Goal: Task Accomplishment & Management: Manage account settings

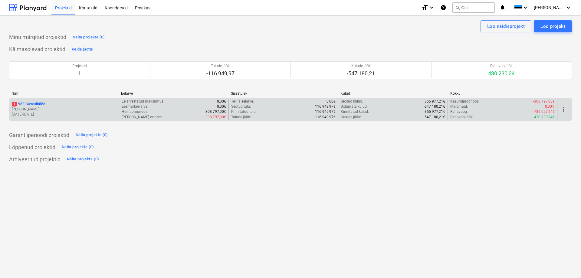
click at [96, 102] on div "1 963 Garantiitööd" at bounding box center [64, 104] width 105 height 5
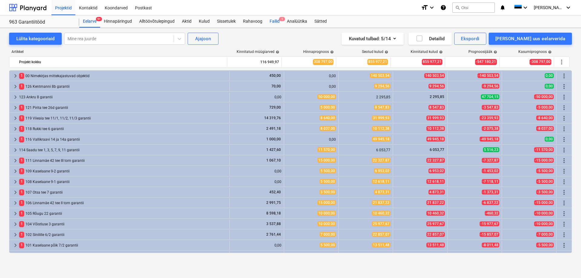
click at [271, 24] on div "Failid 1" at bounding box center [274, 21] width 17 height 12
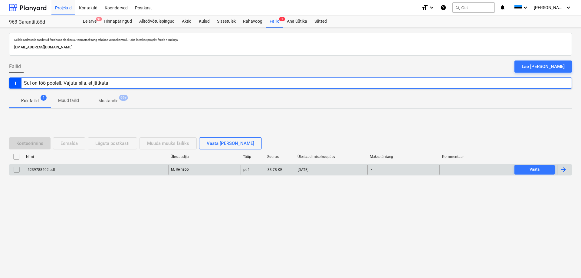
click at [128, 166] on div "5239788402.pdf" at bounding box center [96, 170] width 144 height 10
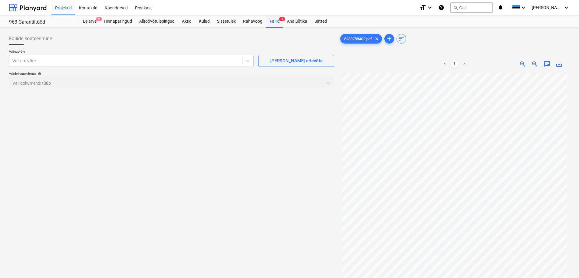
click at [276, 21] on div "Failid 1" at bounding box center [274, 21] width 17 height 12
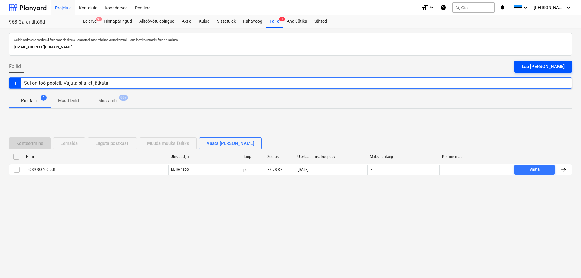
click at [546, 68] on div "Lae [PERSON_NAME]" at bounding box center [543, 67] width 43 height 8
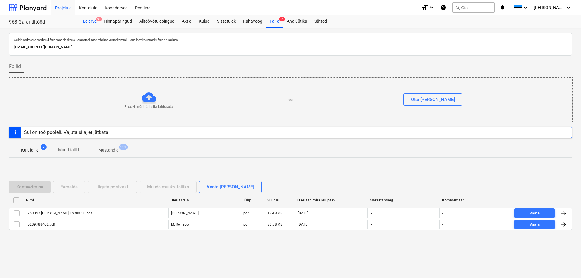
click at [90, 20] on div "Eelarve 9+" at bounding box center [89, 21] width 21 height 12
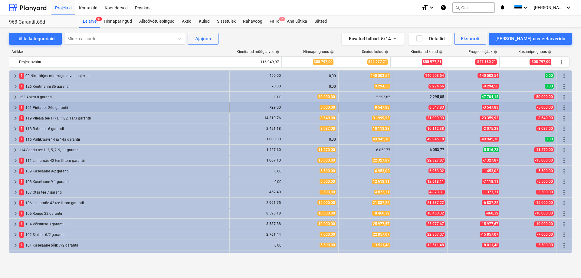
click at [15, 107] on span "keyboard_arrow_right" at bounding box center [15, 107] width 7 height 7
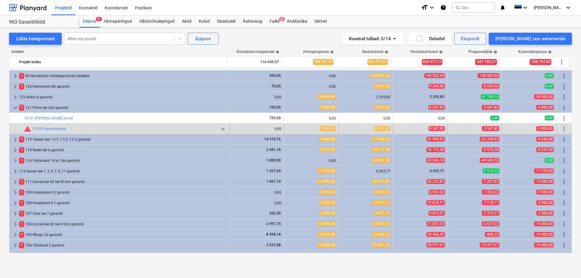
click at [49, 126] on div "warning 12102 Garantiikulud" at bounding box center [45, 128] width 42 height 7
click at [49, 130] on link "12102 Garantiikulud" at bounding box center [49, 129] width 34 height 4
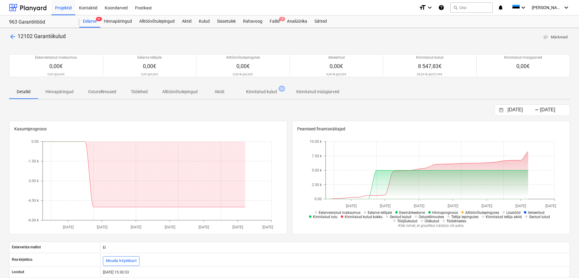
click at [263, 89] on p "Kinnitatud kulud" at bounding box center [261, 92] width 31 height 6
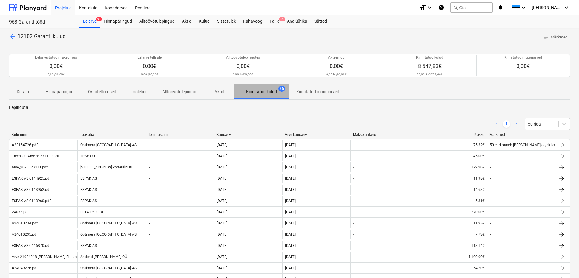
click at [262, 88] on span "Kinnitatud kulud 36" at bounding box center [261, 91] width 55 height 11
click at [258, 89] on span "Kinnitatud kulud 36" at bounding box center [261, 91] width 55 height 11
click at [260, 88] on span "Kinnitatud kulud 36" at bounding box center [261, 91] width 55 height 11
click at [233, 134] on div "Kuupäev" at bounding box center [248, 135] width 64 height 4
click at [238, 134] on div "Kuupäev" at bounding box center [248, 135] width 64 height 4
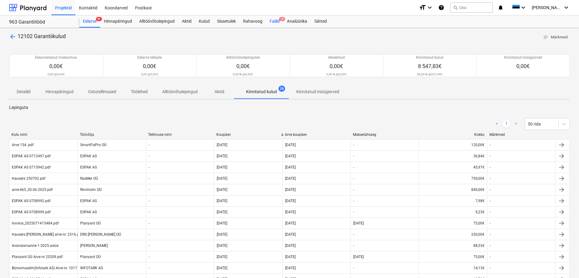
click at [272, 21] on div "Failid 2" at bounding box center [274, 21] width 17 height 12
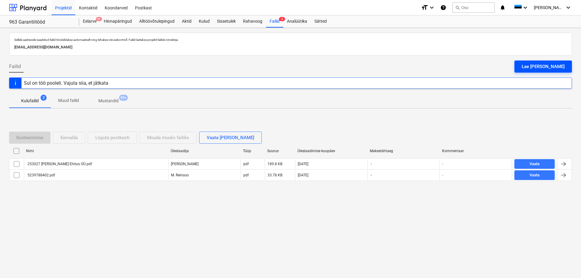
click at [545, 69] on div "Lae [PERSON_NAME]" at bounding box center [543, 67] width 43 height 8
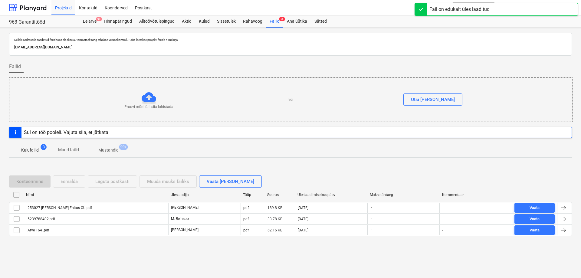
click at [273, 4] on div "Projektid Kontaktid Koondarved Postkast" at bounding box center [233, 7] width 365 height 15
click at [273, 28] on div "Sellele aadressile saadetud failid töödeldakse automaatselt ning tehakse viirus…" at bounding box center [290, 153] width 581 height 250
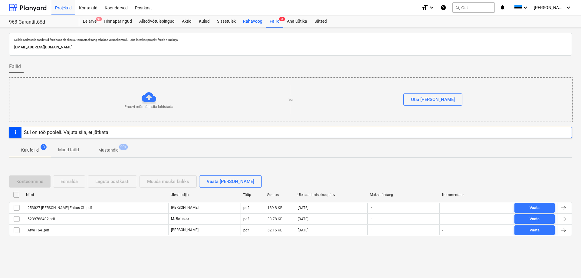
click at [255, 20] on div "Rahavoog" at bounding box center [252, 21] width 27 height 12
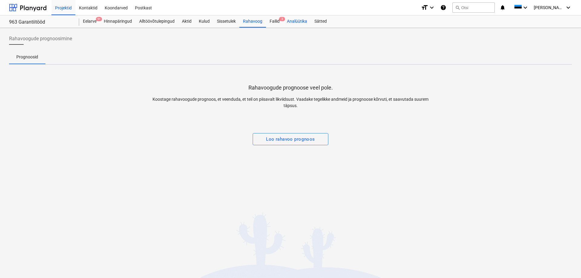
click at [297, 22] on div "Analüütika" at bounding box center [297, 21] width 28 height 12
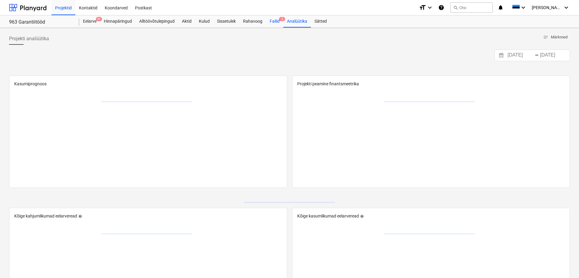
click at [266, 25] on div "Failid 3" at bounding box center [274, 21] width 17 height 12
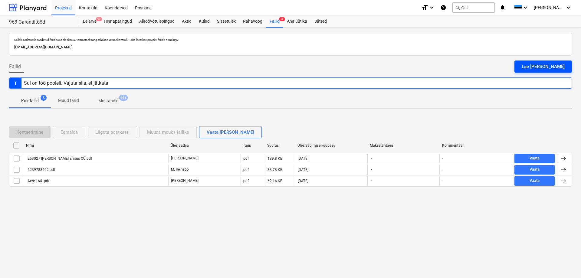
click at [536, 64] on button "Lae [PERSON_NAME]" at bounding box center [544, 67] width 58 height 12
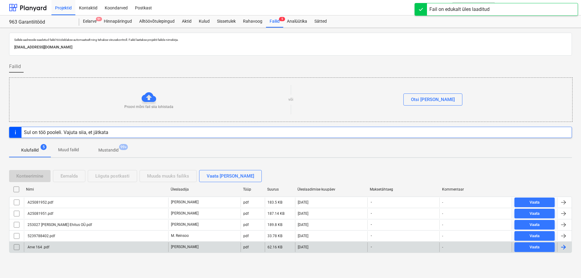
click at [152, 247] on div "Arve 164 .pdf" at bounding box center [96, 247] width 144 height 10
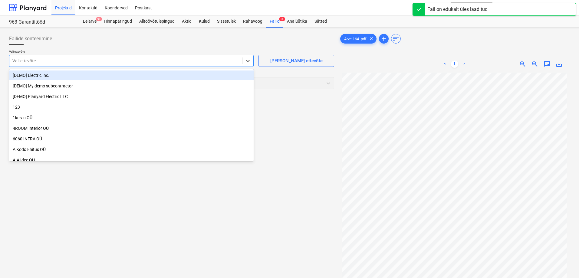
click at [226, 64] on div "Vali ettevõte" at bounding box center [125, 61] width 233 height 8
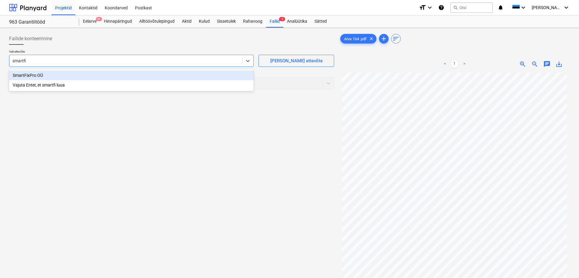
type input "smartfix"
click at [215, 77] on div "SmartFixPro OÜ" at bounding box center [131, 76] width 245 height 10
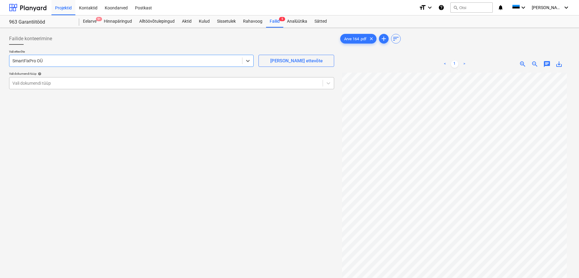
click at [296, 84] on div at bounding box center [165, 83] width 307 height 6
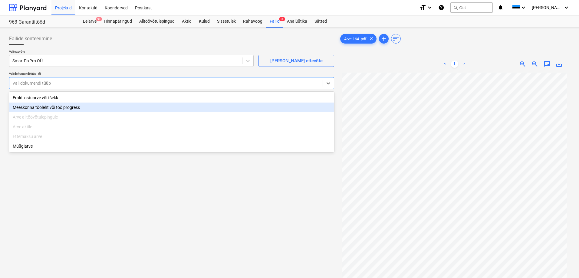
click at [117, 101] on div "Eraldi ostuarve või tšekk" at bounding box center [171, 98] width 325 height 10
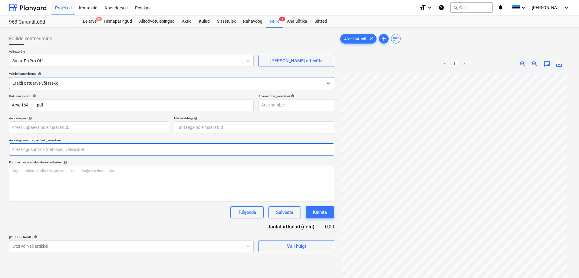
click at [105, 147] on input "text" at bounding box center [171, 149] width 325 height 12
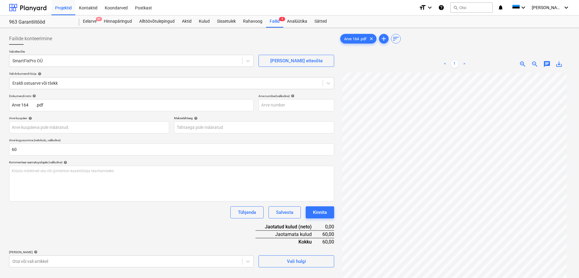
type input "60,00"
click at [112, 213] on div "Tühjenda Salvesta Kinnita" at bounding box center [171, 212] width 325 height 12
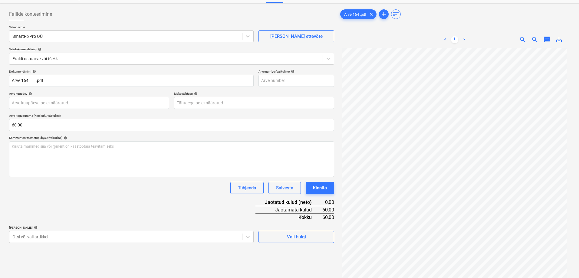
scroll to position [61, 0]
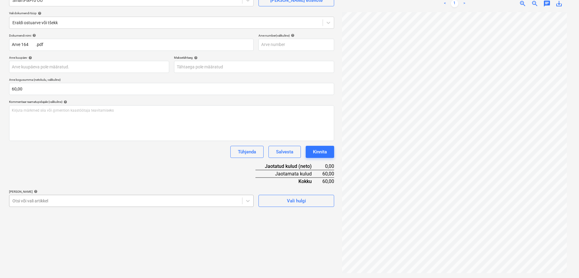
click at [144, 198] on body "Projektid Kontaktid Koondarved Postkast format_size keyboard_arrow_down help se…" at bounding box center [289, 78] width 579 height 278
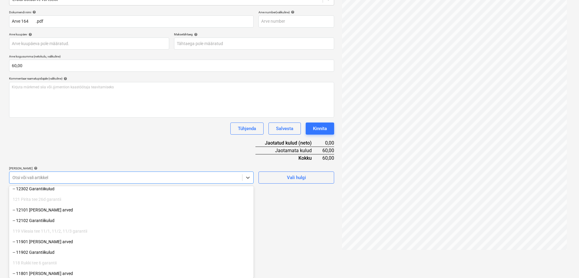
scroll to position [121, 0]
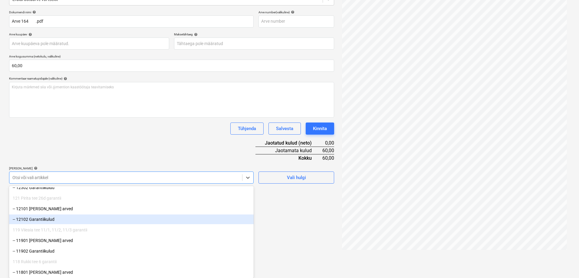
click at [100, 219] on div "-- 12102 Garantiikulud" at bounding box center [131, 220] width 245 height 10
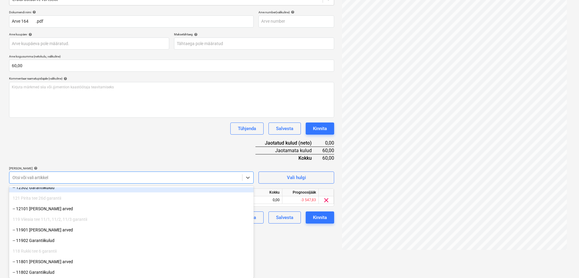
click at [122, 150] on div "Dokumendi nimi help Arve 164 .pdf Arve number (valikuline) help Arve kuupäev he…" at bounding box center [171, 116] width 325 height 213
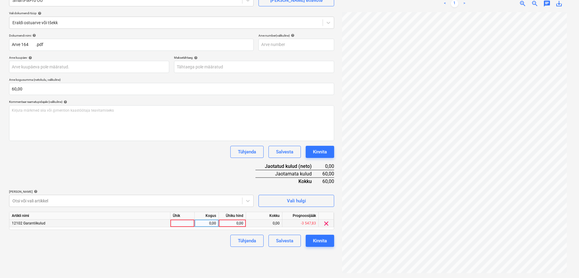
click at [236, 221] on div "0,00" at bounding box center [232, 224] width 22 height 8
type input "60"
click at [190, 174] on div "Dokumendi nimi help Arve 164 .pdf Arve number (valikuline) help Arve kuupäev he…" at bounding box center [171, 140] width 325 height 213
click at [160, 172] on div "Dokumendi nimi help Arve 164 .pdf Arve number (valikuline) help Arve kuupäev he…" at bounding box center [171, 140] width 325 height 213
click at [319, 239] on div "Kinnita" at bounding box center [320, 241] width 14 height 8
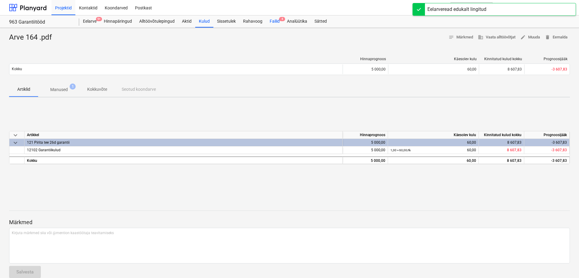
click at [276, 20] on div "Failid 4" at bounding box center [274, 21] width 17 height 12
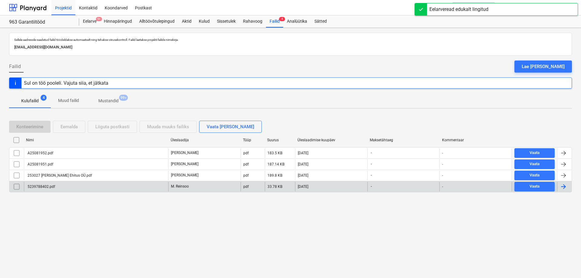
click at [99, 191] on div "5239788402.pdf" at bounding box center [96, 187] width 144 height 10
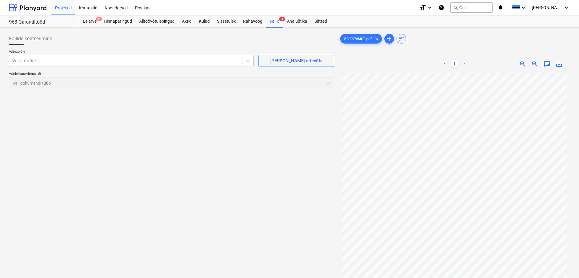
scroll to position [58, 0]
click at [216, 65] on div "Vali ettevõte" at bounding box center [131, 61] width 245 height 12
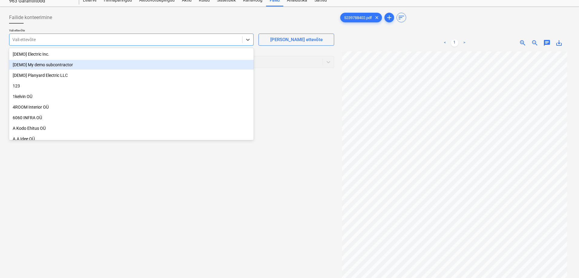
scroll to position [0, 0]
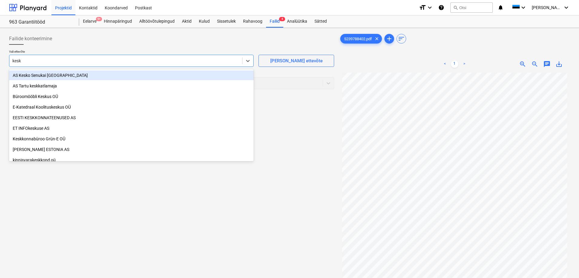
type input "kesko"
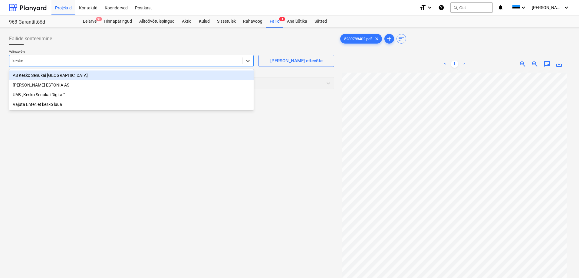
click at [119, 76] on div "AS Kesko Senukai [GEOGRAPHIC_DATA]" at bounding box center [131, 76] width 245 height 10
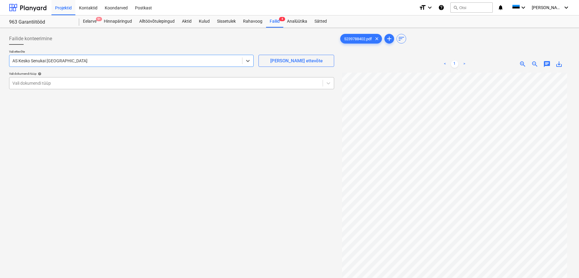
click at [119, 86] on div at bounding box center [165, 83] width 307 height 6
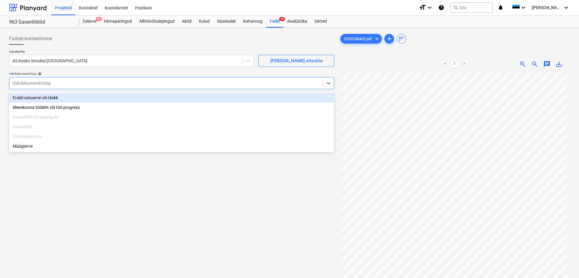
click at [119, 100] on div "Eraldi ostuarve või tšekk" at bounding box center [171, 98] width 325 height 10
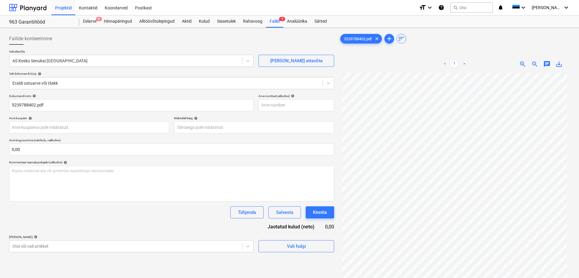
click at [111, 142] on p "Arve kogusumma (netokulu, valikuline)" at bounding box center [171, 140] width 325 height 5
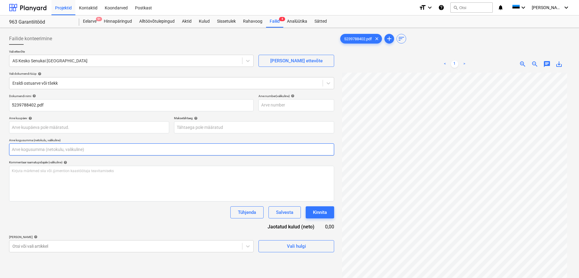
click at [110, 148] on input "text" at bounding box center [171, 149] width 325 height 12
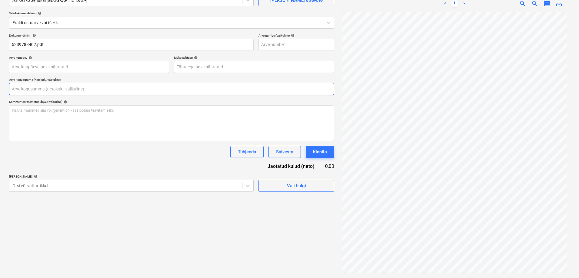
click at [171, 94] on input "text" at bounding box center [171, 89] width 325 height 12
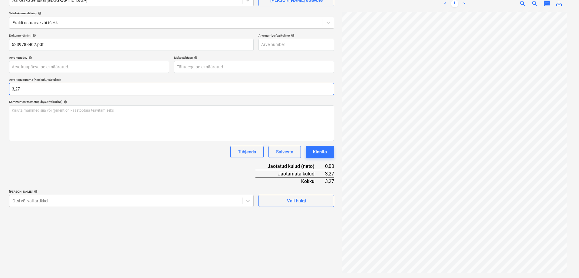
type input "3,27"
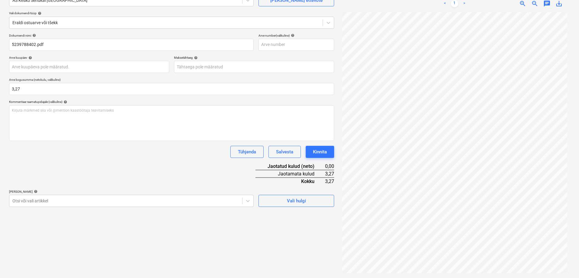
click at [129, 163] on div "Dokumendi nimi help 5239788402.pdf Arve number (valikuline) help Arve kuupäev h…" at bounding box center [171, 120] width 325 height 173
click at [124, 201] on body "Projektid Kontaktid Koondarved Postkast format_size keyboard_arrow_down help se…" at bounding box center [289, 78] width 579 height 278
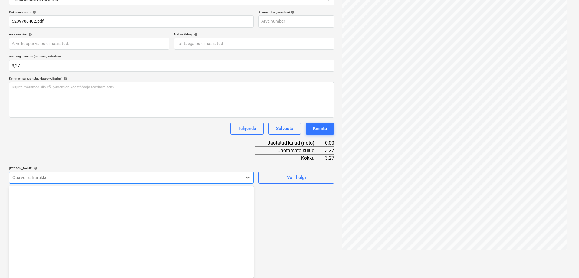
scroll to position [1085, 0]
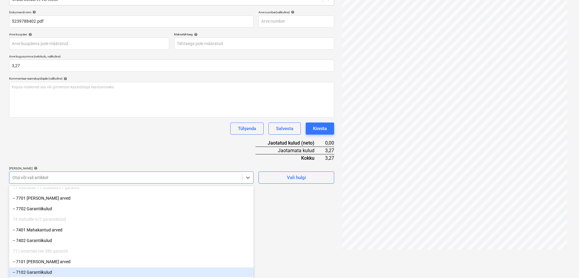
click at [53, 271] on div "-- 7102 Garantiikulud" at bounding box center [131, 273] width 245 height 10
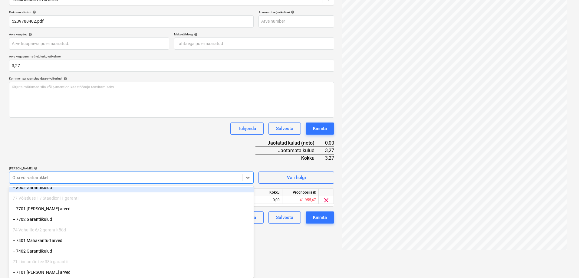
click at [116, 157] on div "Dokumendi nimi help 5239788402.pdf Arve number (valikuline) help Arve kuupäev h…" at bounding box center [171, 116] width 325 height 213
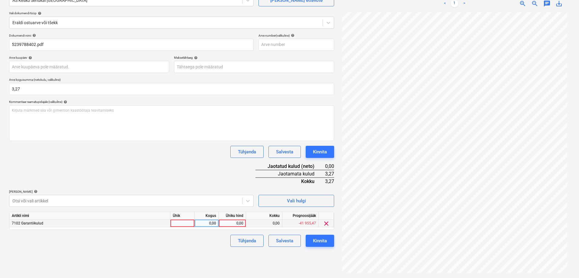
click at [241, 223] on div "0,00" at bounding box center [232, 224] width 22 height 8
type input "3,27"
click at [158, 182] on div "Dokumendi nimi help 5239788402.pdf Arve number (valikuline) help Arve kuupäev h…" at bounding box center [171, 140] width 325 height 213
click at [323, 243] on div "Kinnita" at bounding box center [320, 241] width 14 height 8
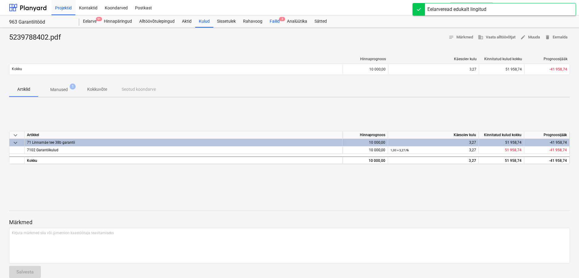
click at [277, 20] on div "Failid 3" at bounding box center [274, 21] width 17 height 12
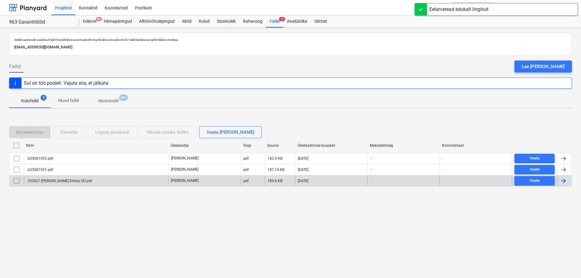
click at [120, 180] on div "253027 [PERSON_NAME] Ehitus OÜ.pdf" at bounding box center [96, 181] width 144 height 10
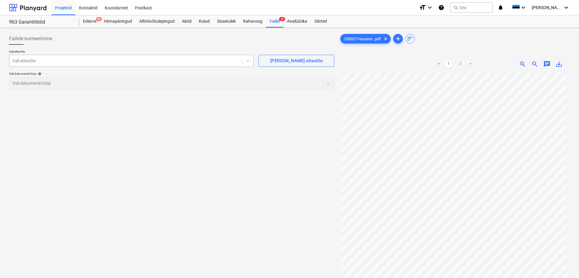
drag, startPoint x: 206, startPoint y: 66, endPoint x: 212, endPoint y: 62, distance: 6.7
click at [207, 66] on div "Vali ettevõte" at bounding box center [131, 61] width 245 height 12
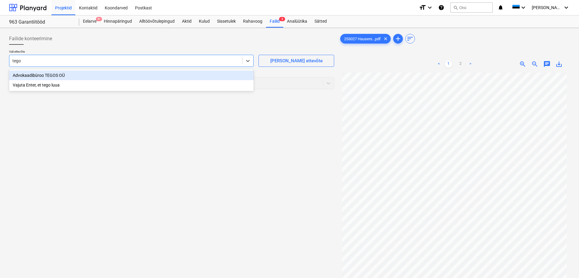
type input "tegos"
click at [193, 77] on div "Advokaadibüroo TEGOS OÜ" at bounding box center [131, 76] width 245 height 10
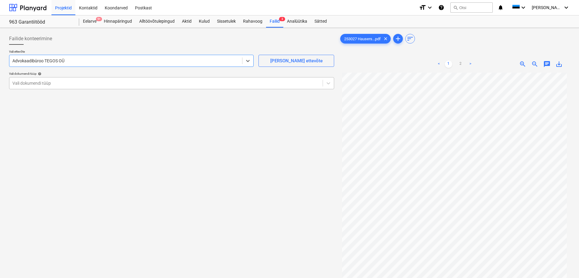
click at [177, 82] on div at bounding box center [165, 83] width 307 height 6
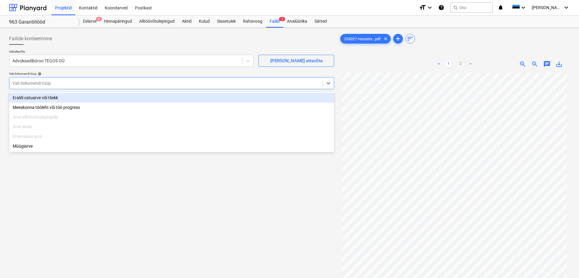
click at [143, 95] on div "Eraldi ostuarve või tšekk" at bounding box center [171, 98] width 325 height 10
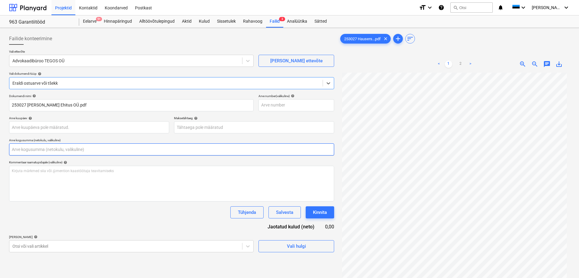
click at [118, 152] on input "text" at bounding box center [171, 149] width 325 height 12
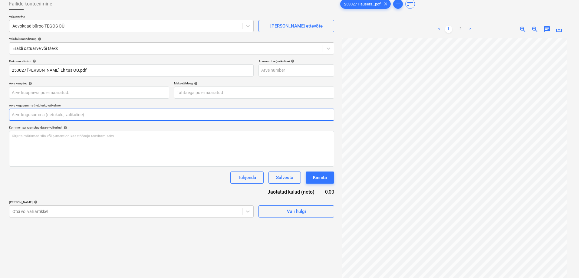
scroll to position [61, 0]
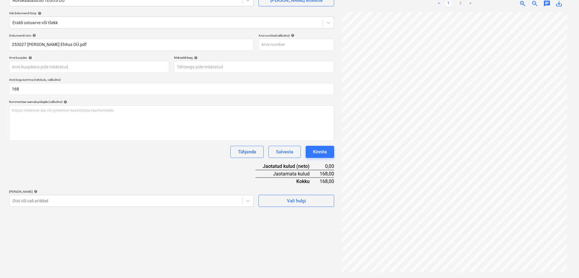
type input "168,00"
click at [155, 164] on div "Dokumendi nimi help 253027 [PERSON_NAME] [PERSON_NAME].pdf Arve number (valikul…" at bounding box center [171, 120] width 325 height 173
click at [129, 196] on body "Projektid Kontaktid Koondarved Postkast format_size keyboard_arrow_down help se…" at bounding box center [289, 78] width 579 height 278
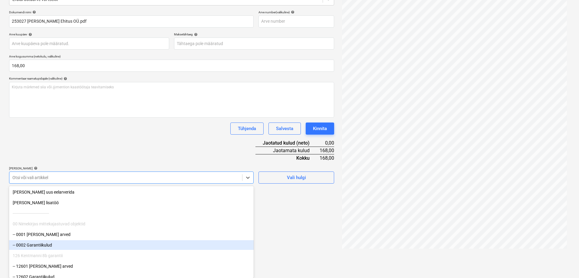
click at [66, 250] on div "-- 0002 Garantiikulud" at bounding box center [131, 245] width 245 height 10
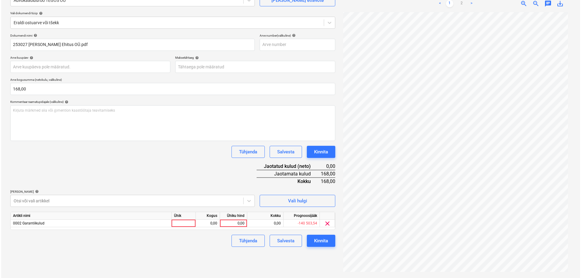
scroll to position [61, 0]
click at [108, 131] on div "Dokumendi nimi help 253027 [PERSON_NAME] [PERSON_NAME].pdf Arve number (valikul…" at bounding box center [171, 140] width 325 height 213
drag, startPoint x: 121, startPoint y: 107, endPoint x: 123, endPoint y: 117, distance: 10.2
click at [121, 107] on div "Kirjuta märkmed siia või @mention kaastöötaja teavitamiseks ﻿" at bounding box center [171, 123] width 325 height 36
drag, startPoint x: 235, startPoint y: 228, endPoint x: 237, endPoint y: 225, distance: 3.4
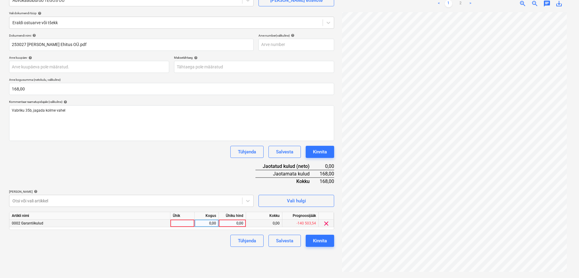
click at [235, 227] on div "Artikli nimi Ühik Kogus Ühiku hind Kokku Prognoosijääk 0002 Garantiikulud 0,00 …" at bounding box center [171, 221] width 325 height 18
click at [237, 224] on div "0,00" at bounding box center [232, 224] width 22 height 8
type input "168"
click at [136, 165] on div "Dokumendi nimi help 253027 [PERSON_NAME] [PERSON_NAME].pdf Arve number (valikul…" at bounding box center [171, 140] width 325 height 213
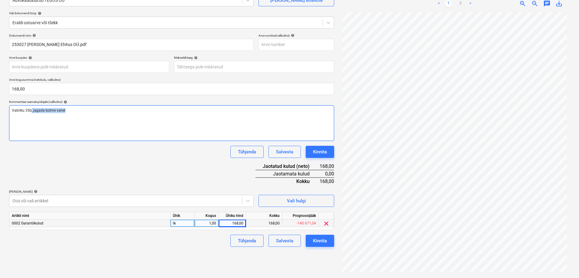
drag, startPoint x: 77, startPoint y: 112, endPoint x: 31, endPoint y: 111, distance: 46.6
click at [31, 111] on p "Vabriku 35b, jagada kolme vahel" at bounding box center [172, 110] width 320 height 5
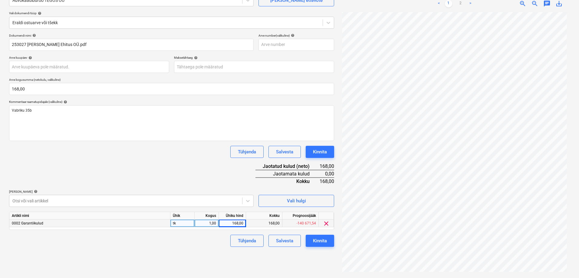
click at [165, 173] on div "Dokumendi nimi help 253027 [PERSON_NAME] [PERSON_NAME].pdf Arve number (valikul…" at bounding box center [171, 140] width 325 height 213
click at [323, 239] on div "Kinnita" at bounding box center [320, 241] width 14 height 8
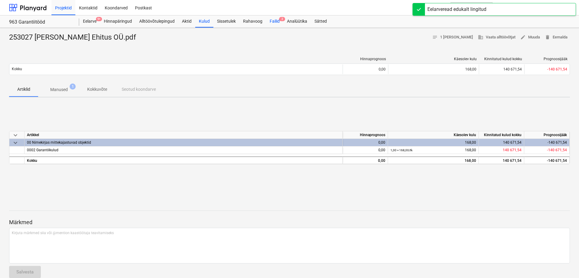
click at [273, 22] on div "Failid 2" at bounding box center [274, 21] width 17 height 12
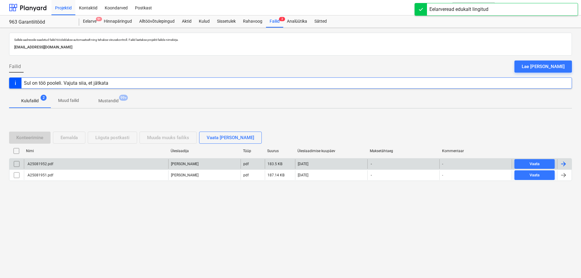
click at [129, 169] on div "A25081952.pdf [PERSON_NAME] pdf 183.5 KB [DATE] - - Vaata" at bounding box center [290, 163] width 563 height 11
click at [131, 162] on div "A25081952.pdf" at bounding box center [96, 164] width 144 height 10
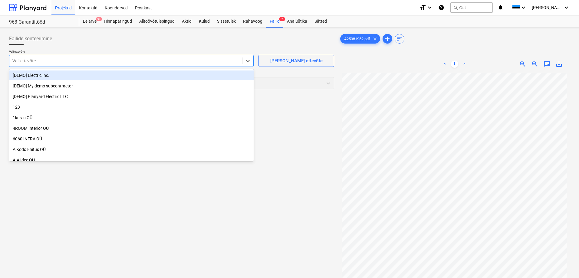
click at [235, 62] on div at bounding box center [125, 61] width 227 height 6
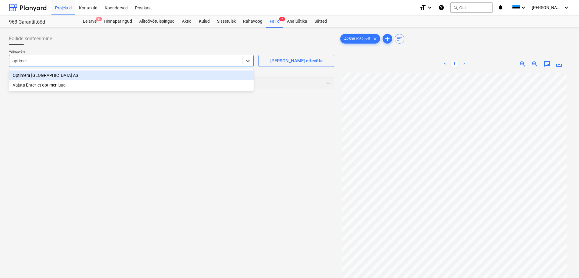
type input "optimera"
click at [207, 76] on div "Optimera [GEOGRAPHIC_DATA] AS" at bounding box center [131, 76] width 245 height 10
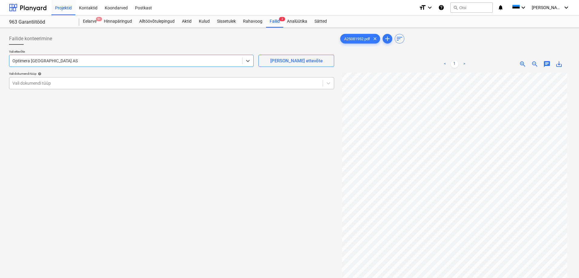
click at [188, 79] on div "Vali dokumendi tüüp" at bounding box center [165, 83] width 313 height 8
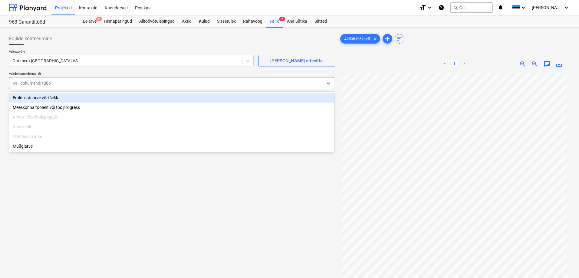
click at [146, 97] on div "Eraldi ostuarve või tšekk" at bounding box center [171, 98] width 325 height 10
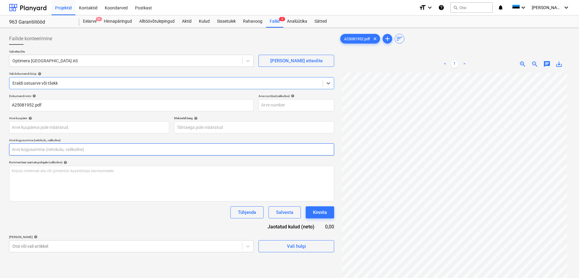
click at [89, 152] on input "text" at bounding box center [171, 149] width 325 height 12
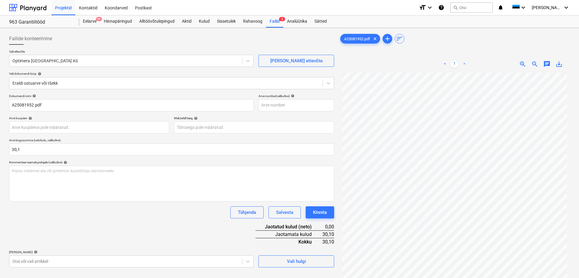
type input "30,10"
click at [131, 223] on div "Dokumendi nimi help A25081952.pdf Arve number (valikuline) help Arve kuupäev he…" at bounding box center [171, 180] width 325 height 173
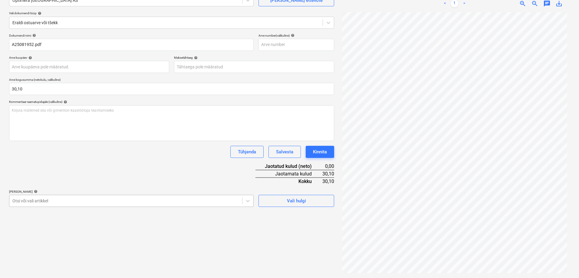
click at [108, 202] on body "Projektid Kontaktid Koondarved Postkast format_size keyboard_arrow_down help se…" at bounding box center [289, 78] width 579 height 278
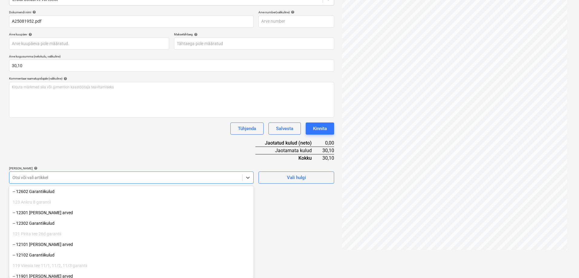
scroll to position [91, 0]
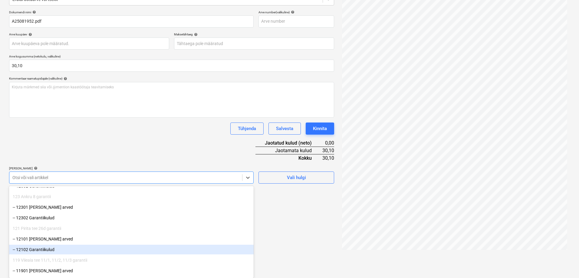
click at [71, 254] on div "-- 12102 Garantiikulud" at bounding box center [131, 250] width 245 height 10
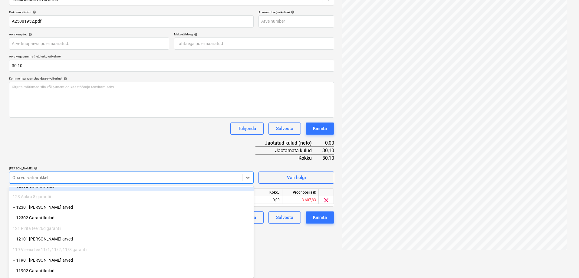
click at [119, 157] on div "Dokumendi nimi help A25081952.pdf Arve number (valikuline) help Arve kuupäev he…" at bounding box center [171, 116] width 325 height 213
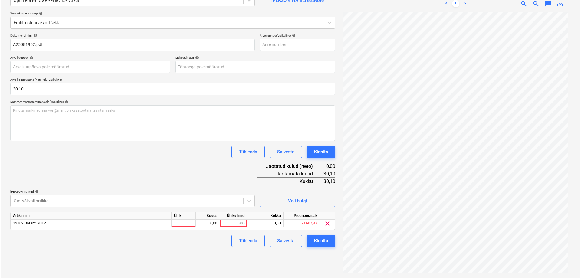
scroll to position [61, 0]
click at [0, 0] on div "12102 Garantiikulud 0,00 0,00 0,00 -3 607,83 clear" at bounding box center [0, 0] width 0 height 0
click at [240, 223] on div "0,00" at bounding box center [232, 224] width 22 height 8
type input "30,1"
click at [167, 157] on div "Tühjenda Salvesta Kinnita" at bounding box center [171, 152] width 325 height 12
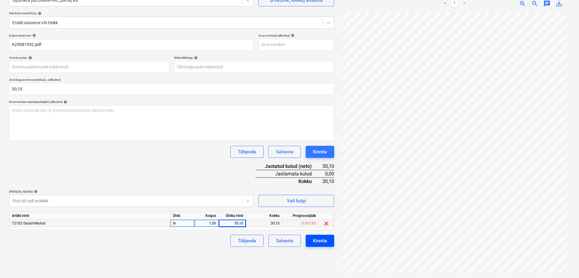
click at [321, 241] on div "Kinnita" at bounding box center [320, 241] width 14 height 8
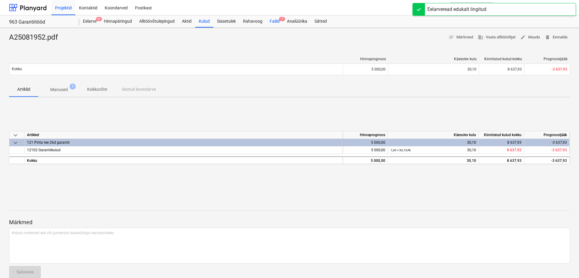
click at [277, 21] on div "Failid 1" at bounding box center [274, 21] width 17 height 12
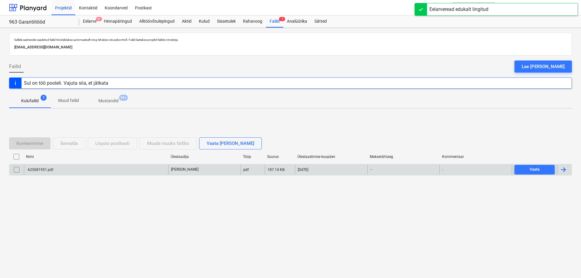
click at [108, 169] on div "A25081951.pdf" at bounding box center [96, 170] width 144 height 10
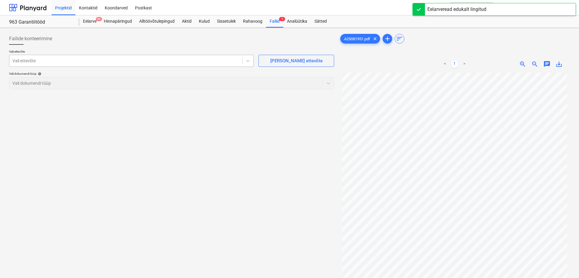
click at [206, 59] on div at bounding box center [125, 61] width 227 height 6
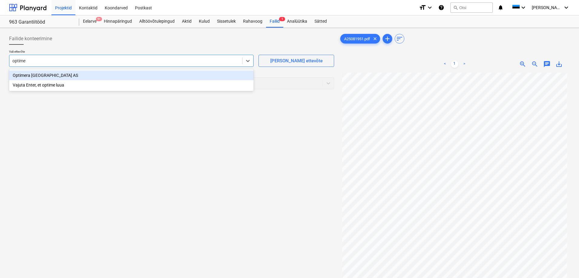
type input "optimer"
click at [209, 73] on div "Optimera [GEOGRAPHIC_DATA] AS" at bounding box center [131, 76] width 245 height 10
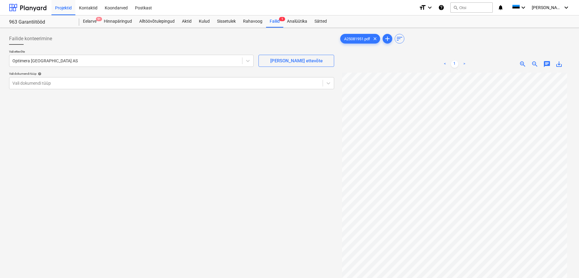
click at [195, 89] on div "Vali ettevõte Optimera Estonia AS [PERSON_NAME] uus ettevõte Vali dokumendi tüü…" at bounding box center [171, 72] width 325 height 45
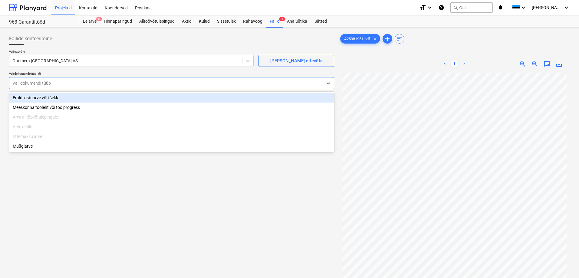
click at [195, 88] on div "Vali dokumendi tüüp" at bounding box center [171, 83] width 325 height 12
click at [172, 100] on div "Eraldi ostuarve või tšekk" at bounding box center [171, 98] width 325 height 10
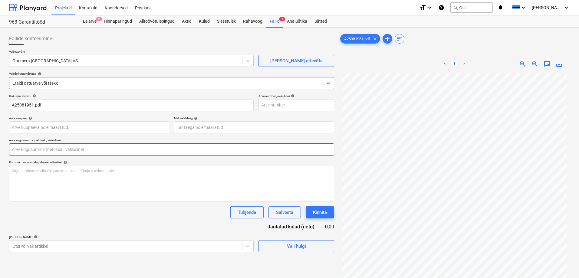
click at [120, 153] on input "text" at bounding box center [171, 149] width 325 height 12
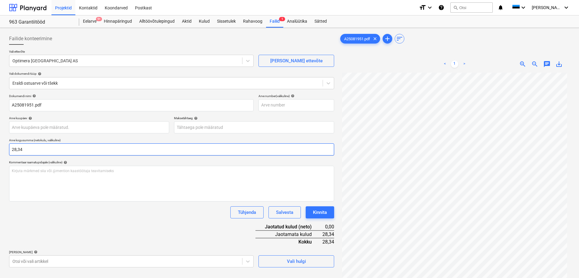
type input "28,34"
click at [129, 210] on div "Tühjenda Salvesta Kinnita" at bounding box center [171, 212] width 325 height 12
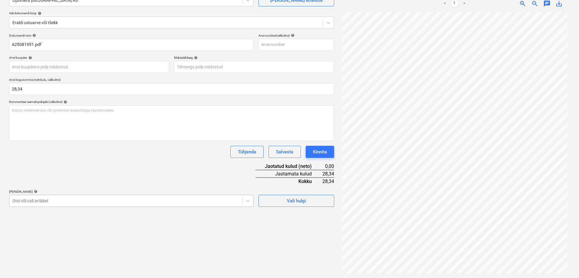
click at [106, 203] on body "Projektid Kontaktid Koondarved Postkast format_size keyboard_arrow_down help se…" at bounding box center [289, 78] width 579 height 278
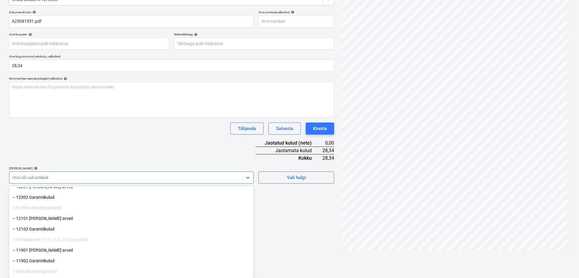
scroll to position [121, 0]
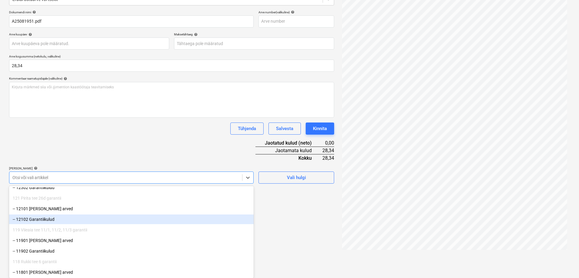
click at [78, 221] on div "-- 12102 Garantiikulud" at bounding box center [131, 220] width 245 height 10
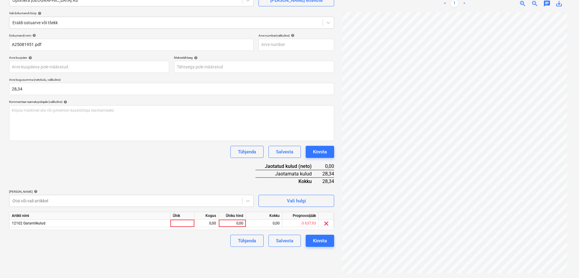
click at [137, 151] on div "Dokumendi nimi help A25081951.pdf Arve number (valikuline) help Arve kuupäev he…" at bounding box center [171, 140] width 325 height 213
click at [236, 223] on div "0,00" at bounding box center [232, 224] width 22 height 8
type input "28,34"
click at [218, 175] on div "Dokumendi nimi help A25081951.pdf Arve number (valikuline) help Arve kuupäev he…" at bounding box center [171, 140] width 325 height 213
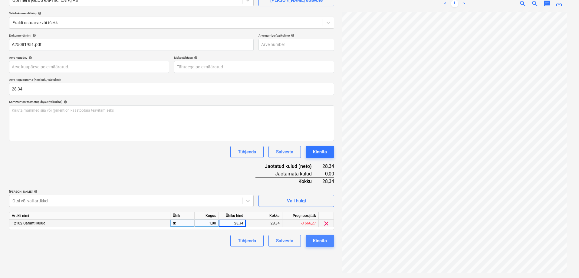
click at [319, 240] on div "Kinnita" at bounding box center [320, 241] width 14 height 8
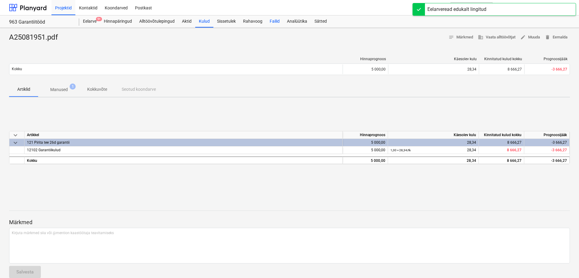
click at [273, 23] on div "Failid" at bounding box center [274, 21] width 17 height 12
